Goal: Task Accomplishment & Management: Use online tool/utility

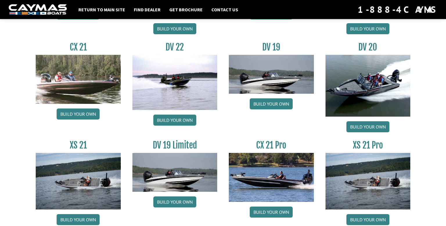
scroll to position [697, 0]
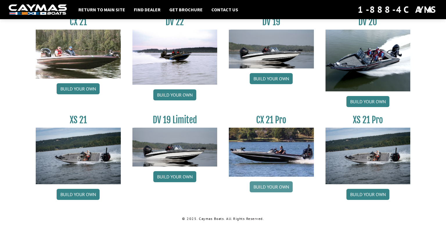
click at [269, 185] on link "Build your own" at bounding box center [271, 186] width 43 height 11
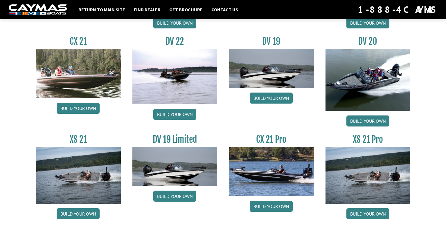
scroll to position [672, 0]
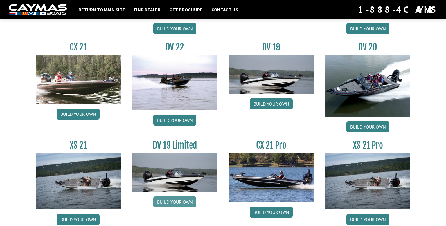
click at [183, 201] on link "Build your own" at bounding box center [174, 202] width 43 height 11
